Goal: Task Accomplishment & Management: Complete application form

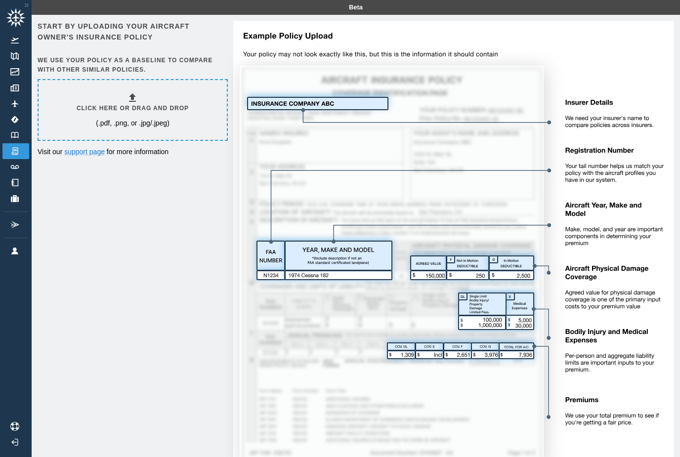
scroll to position [17, 0]
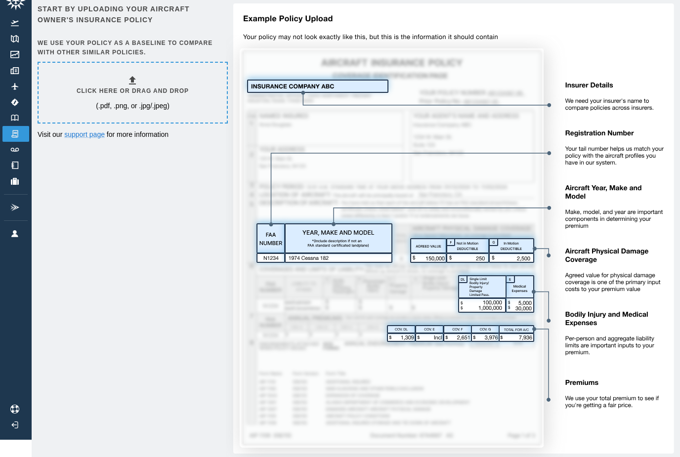
click at [115, 90] on h6 "Click here or drag and drop" at bounding box center [133, 90] width 112 height 9
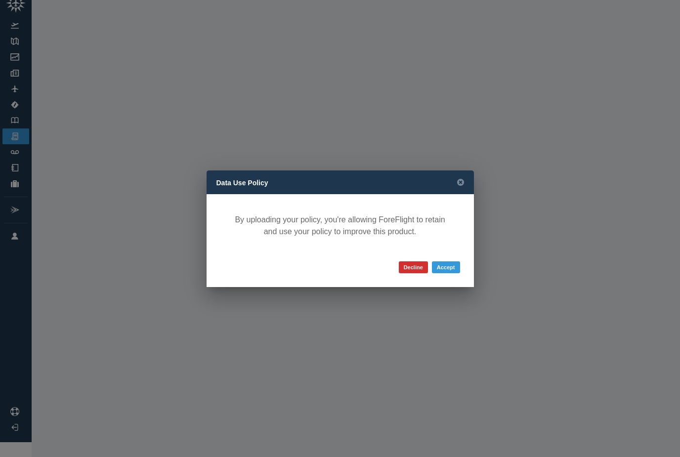
click at [448, 266] on button "Accept" at bounding box center [446, 267] width 28 height 12
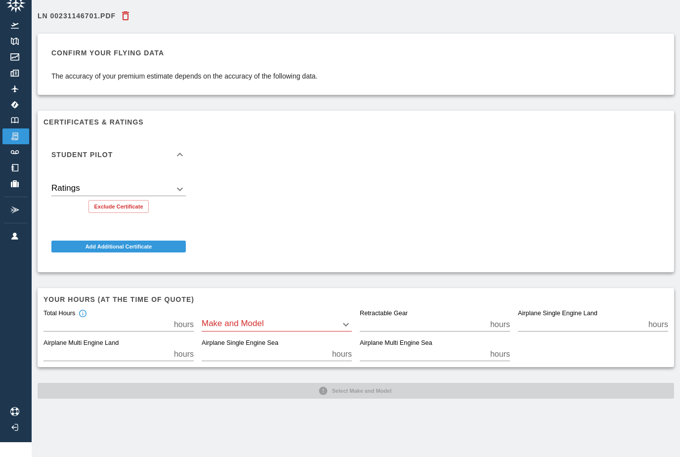
click at [216, 323] on body "Beta LN 00231146701.pdf Confirm your flying data The accuracy of your premium e…" at bounding box center [340, 213] width 680 height 457
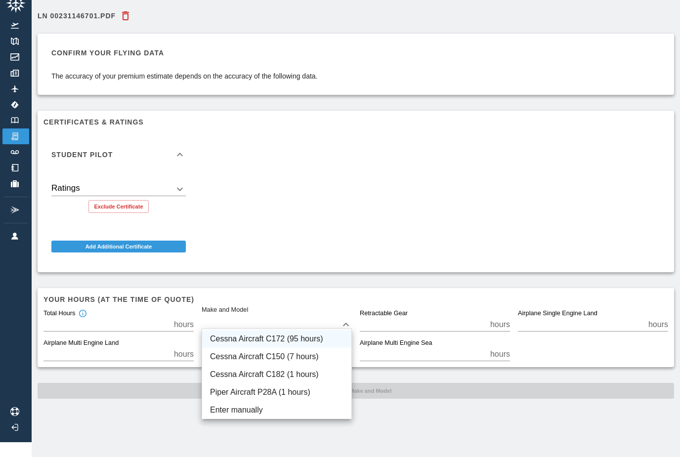
click at [222, 339] on li "Cessna Aircraft C172 (95 hours)" at bounding box center [276, 339] width 149 height 18
type input "****"
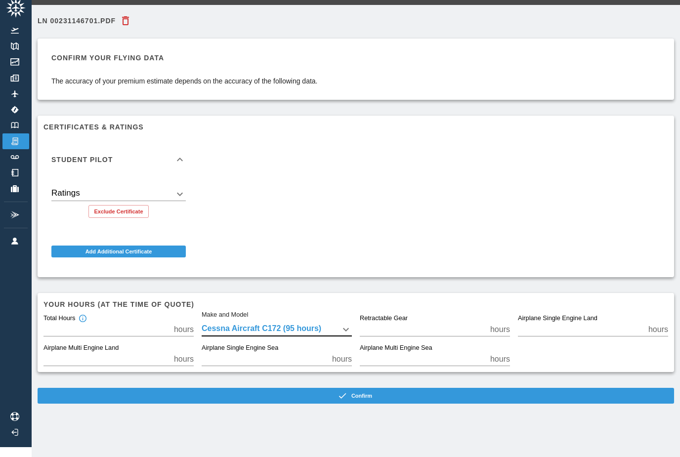
scroll to position [0, 0]
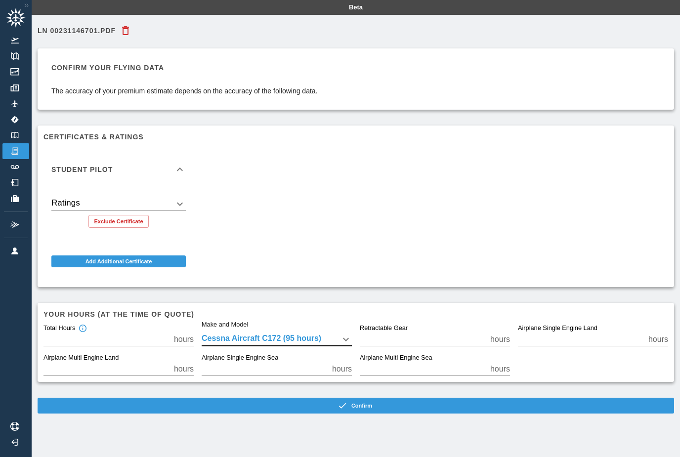
click at [61, 202] on body "Beta LN 00231146701.pdf Confirm your flying data The accuracy of your premium e…" at bounding box center [340, 228] width 680 height 457
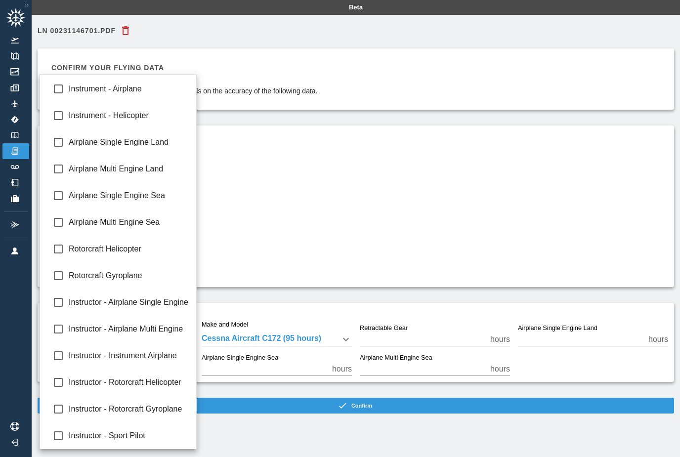
click at [257, 242] on div at bounding box center [340, 228] width 680 height 457
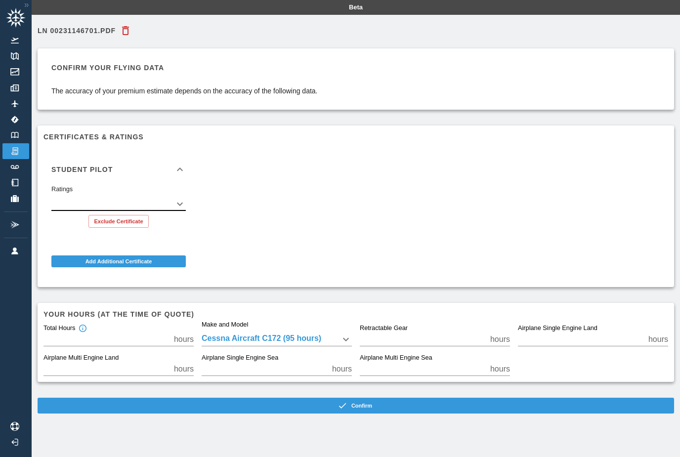
click at [65, 170] on h6 "Student Pilot" at bounding box center [81, 169] width 61 height 7
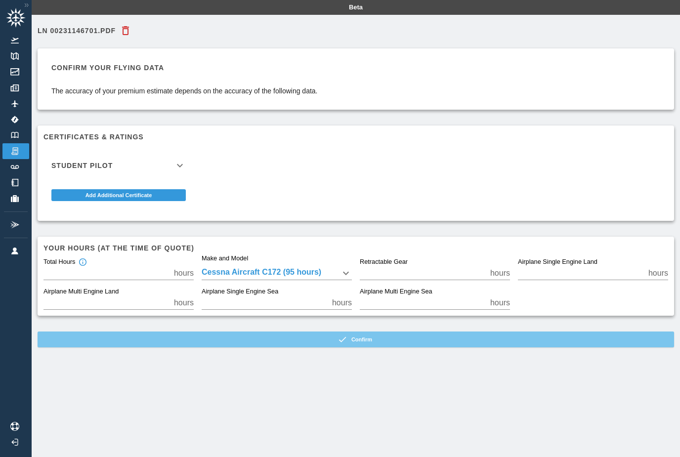
click at [366, 342] on button "Confirm" at bounding box center [356, 339] width 636 height 16
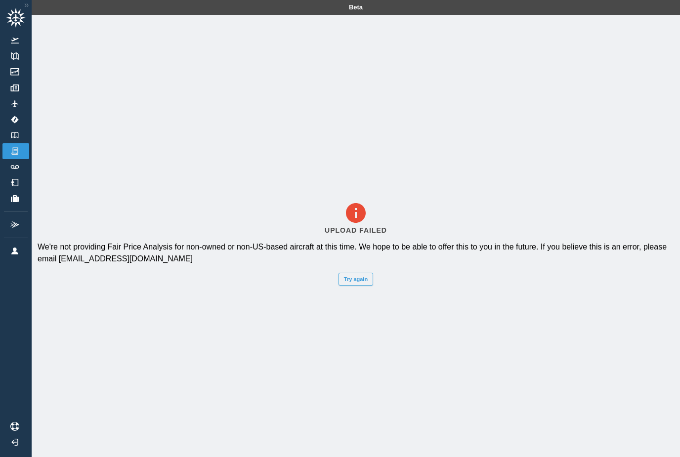
click at [356, 285] on button "Try again" at bounding box center [355, 279] width 35 height 13
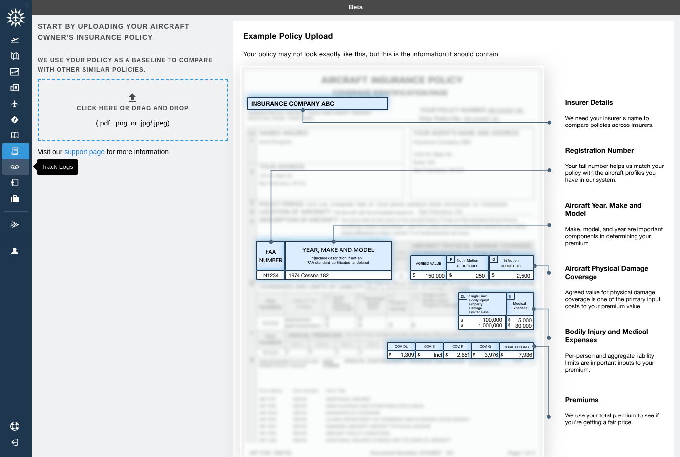
click at [16, 165] on img at bounding box center [14, 167] width 11 height 4
